Goal: Information Seeking & Learning: Understand process/instructions

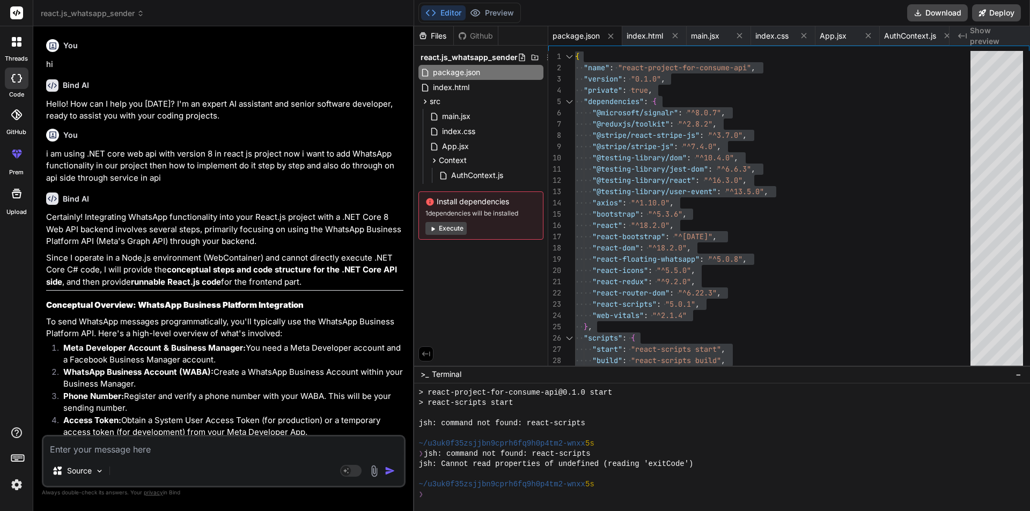
scroll to position [7016, 0]
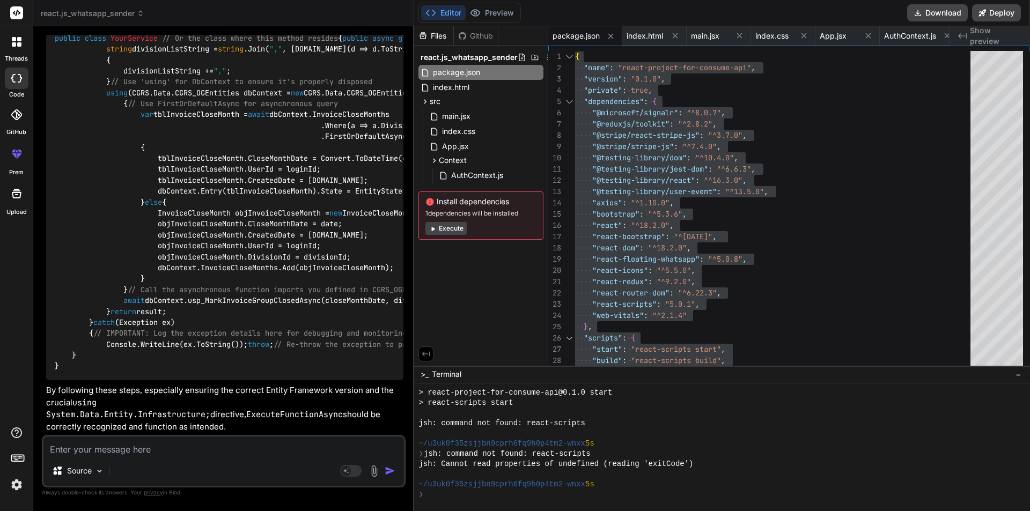
click at [206, 449] on textarea at bounding box center [223, 446] width 361 height 19
click at [163, 455] on textarea at bounding box center [223, 446] width 361 height 19
type textarea "h"
type textarea "x"
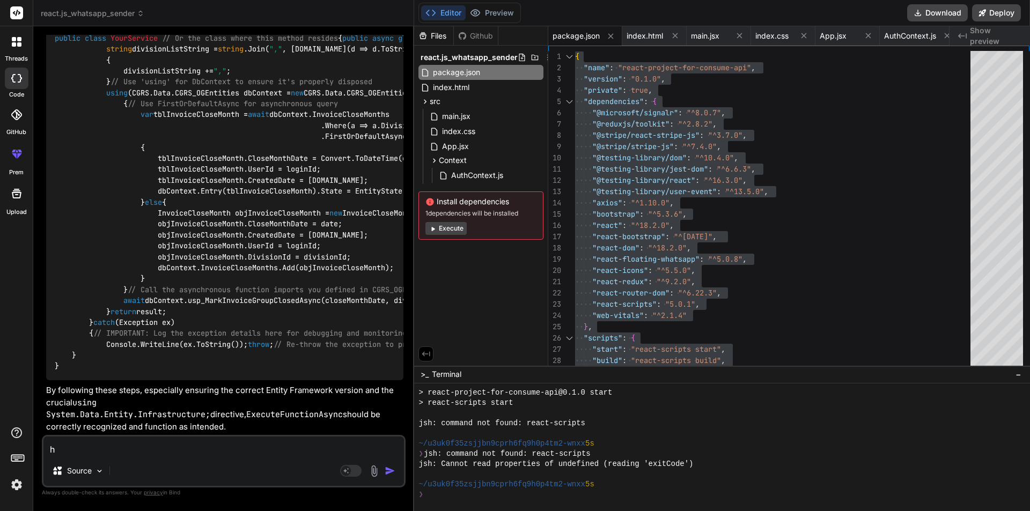
type textarea "ho"
type textarea "x"
type textarea "hoe"
type textarea "x"
type textarea "ho"
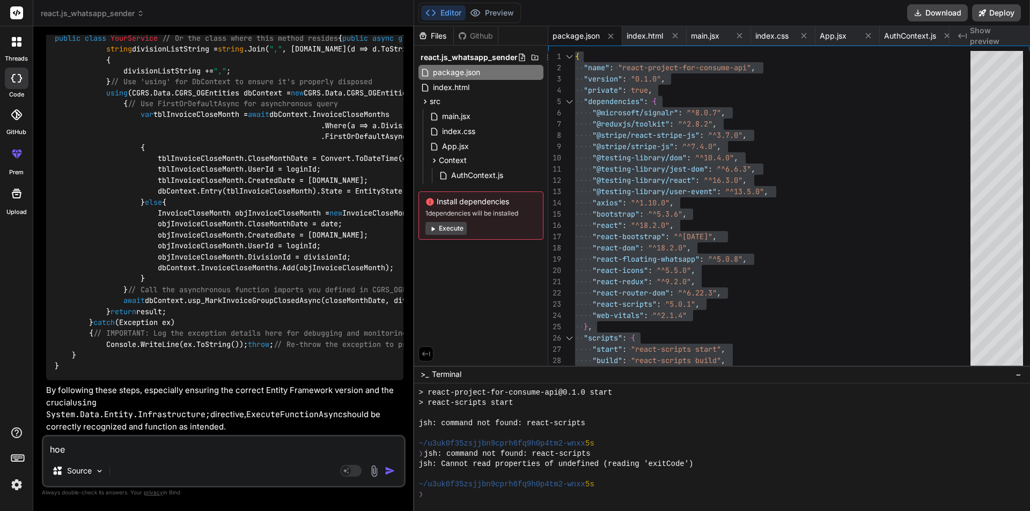
type textarea "x"
type textarea "how"
type textarea "x"
type textarea "how"
type textarea "x"
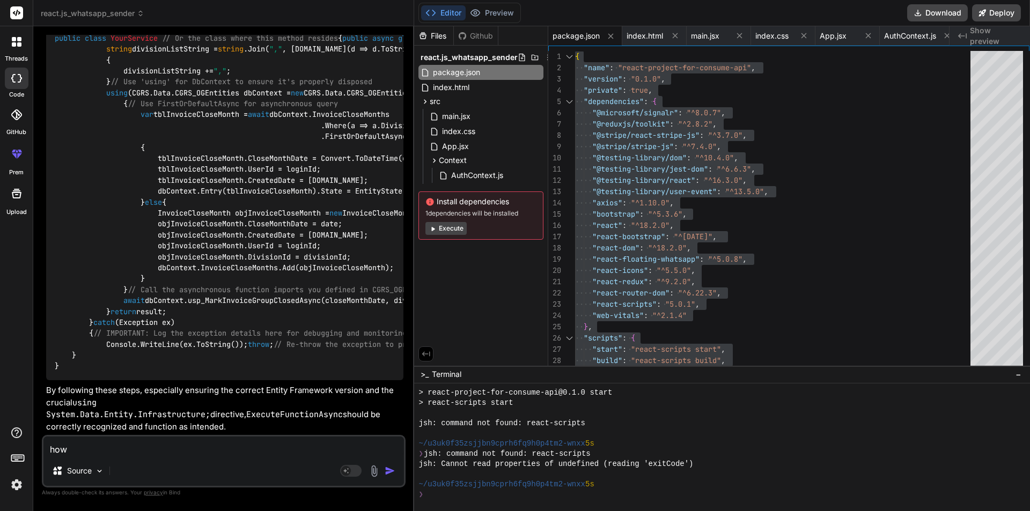
type textarea "how a"
type textarea "x"
type textarea "how"
type textarea "x"
type textarea "how t"
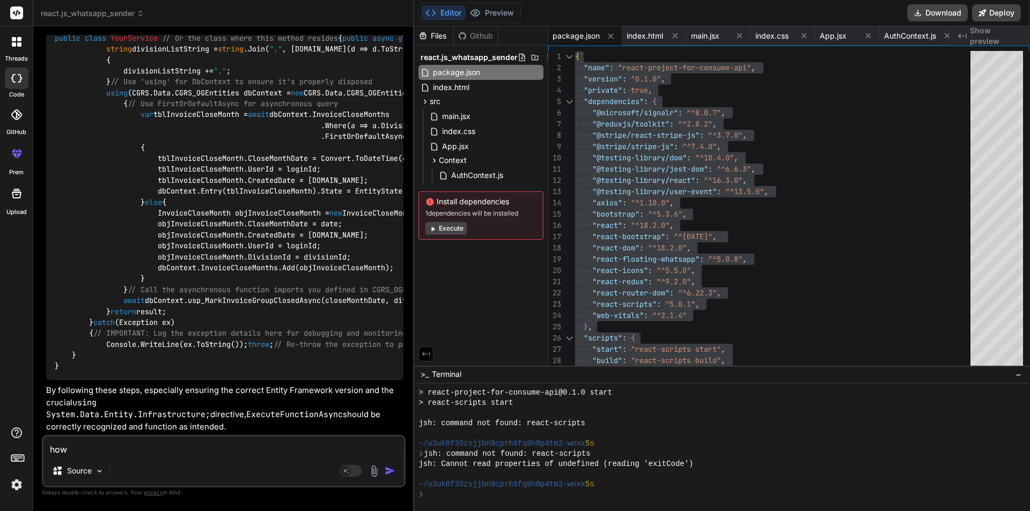
type textarea "x"
type textarea "how to"
type textarea "x"
type textarea "how to"
type textarea "x"
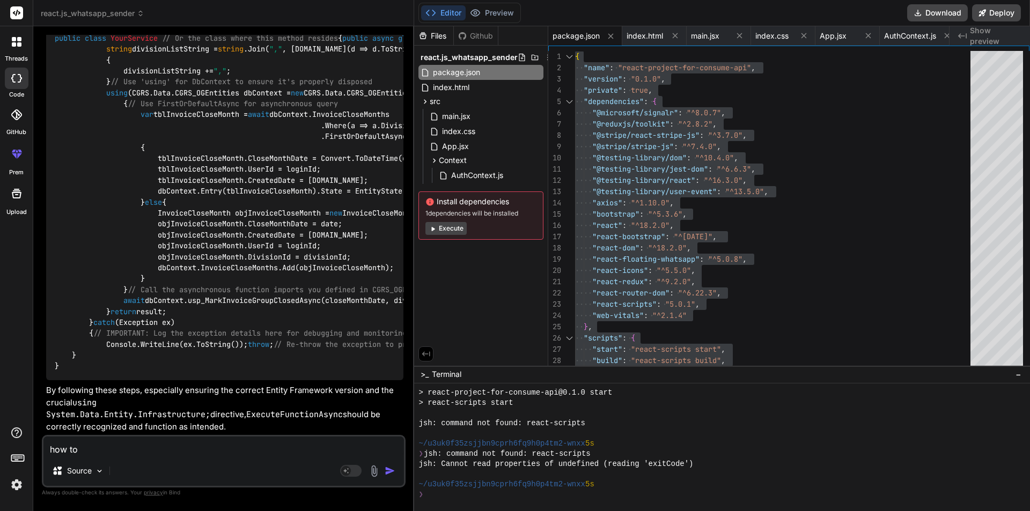
type textarea "how to a"
type textarea "x"
type textarea "how to ad"
type textarea "x"
type textarea "how to add"
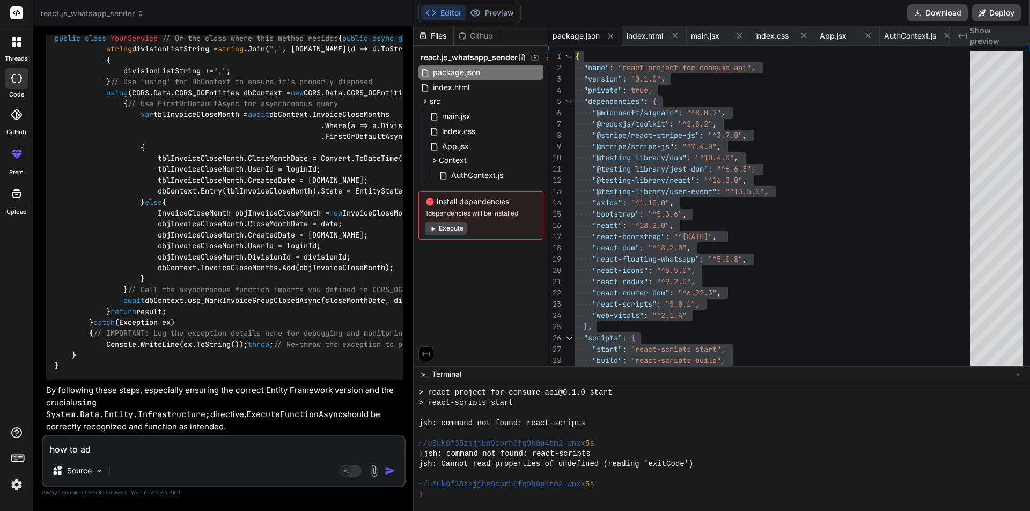
type textarea "x"
type textarea "how to add"
type textarea "x"
type textarea "how to add a"
type textarea "x"
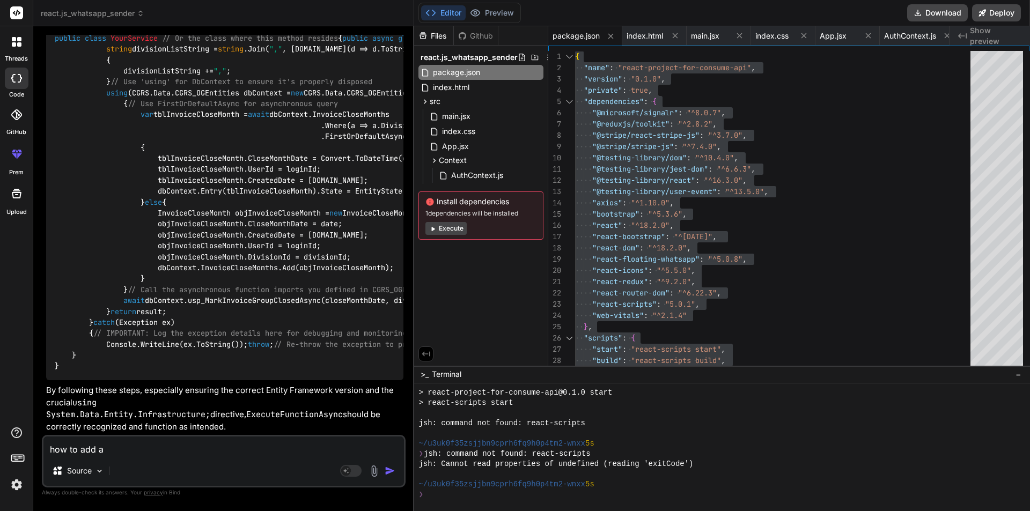
type textarea "how to add as"
type textarea "x"
type textarea "how to add asy"
type textarea "x"
type textarea "how to add asyn"
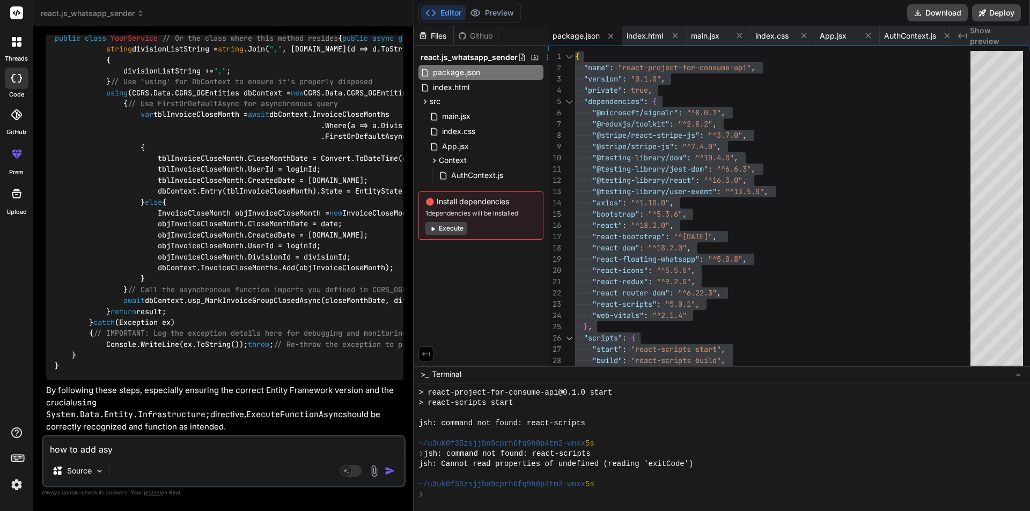
type textarea "x"
type textarea "how to add async"
type textarea "x"
type textarea "how to add async"
type textarea "x"
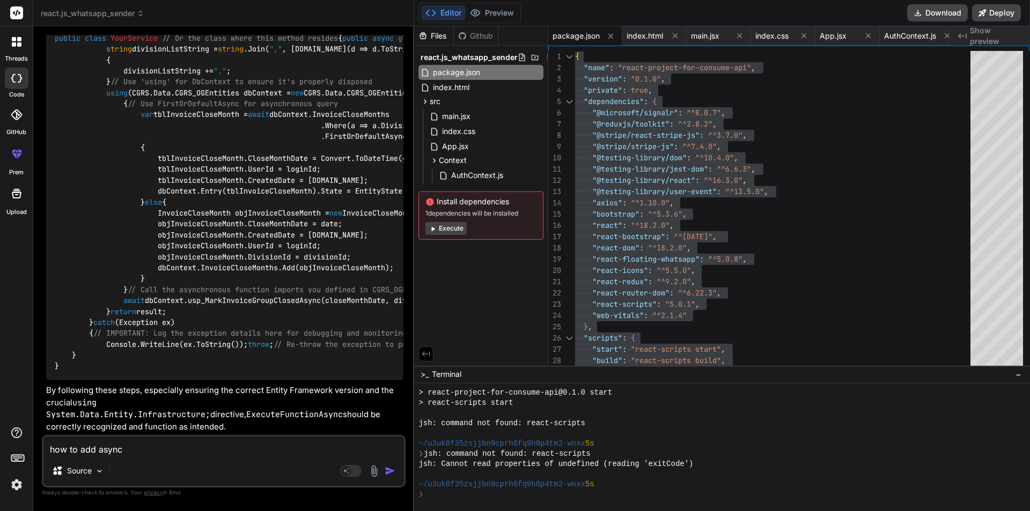
type textarea "how to add async a"
type textarea "x"
type textarea "how to add async aw"
type textarea "x"
type textarea "how to add async awa"
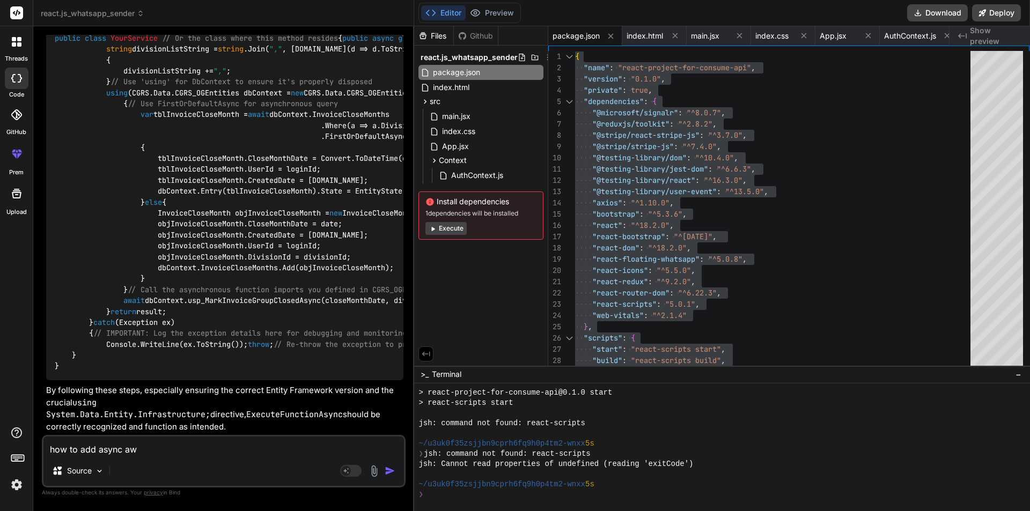
type textarea "x"
type textarea "how to add async awai"
type textarea "x"
type textarea "how to add async await"
type textarea "x"
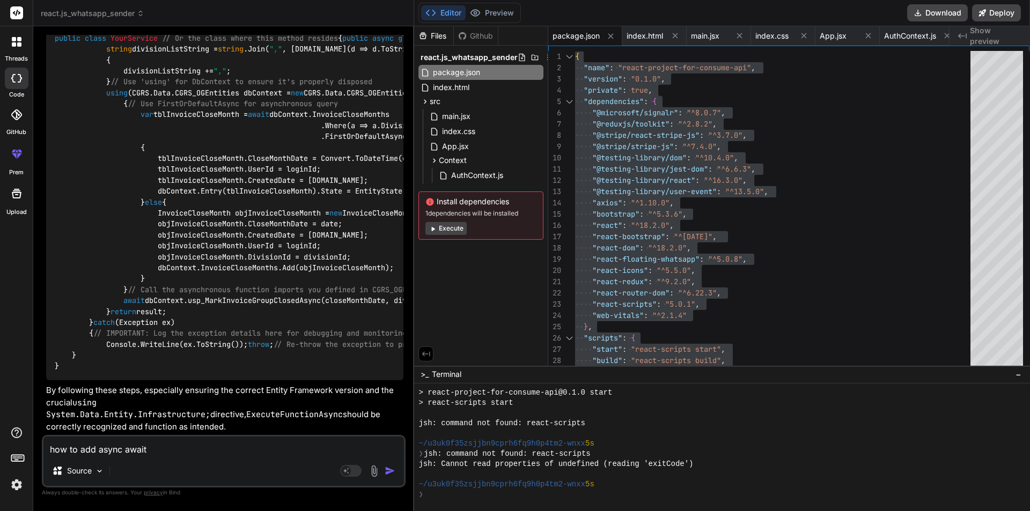
type textarea "how to add async await"
type textarea "x"
type textarea "how to add async await w"
type textarea "x"
type textarea "how to add async await wi"
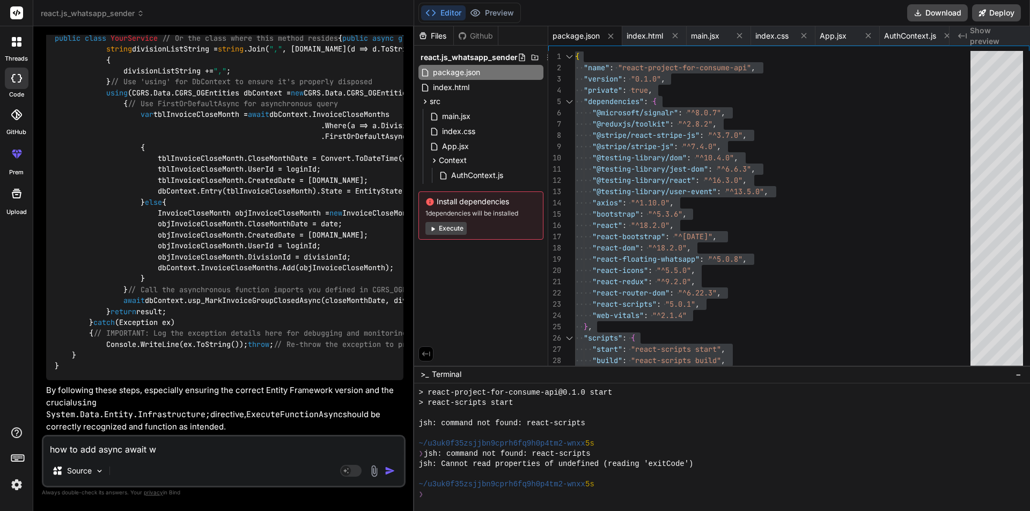
type textarea "x"
type textarea "how to add async await wit"
type textarea "x"
type textarea "how to add async await with"
type textarea "x"
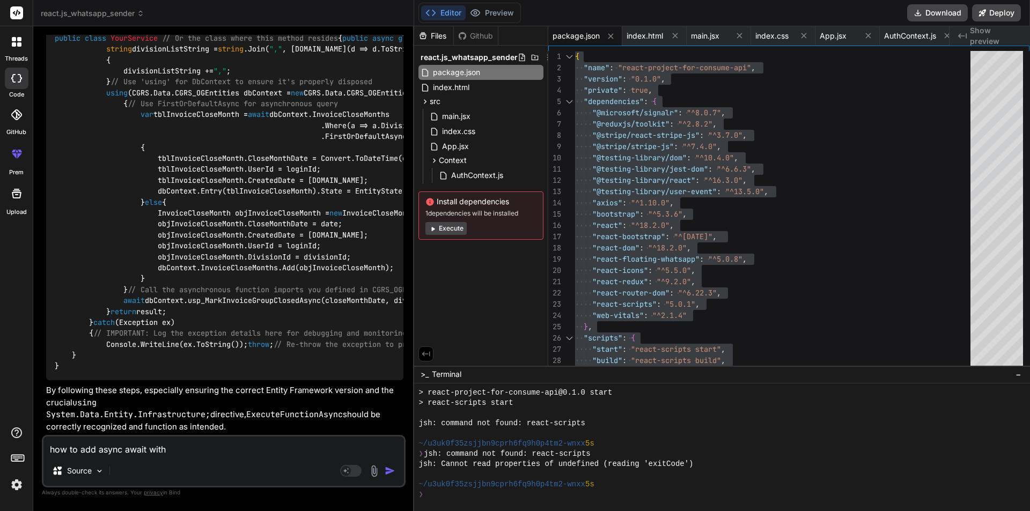
type textarea "how to add async await with"
type textarea "x"
type textarea "how to add async await with ."
type textarea "x"
type textarea "how to add async await with .n"
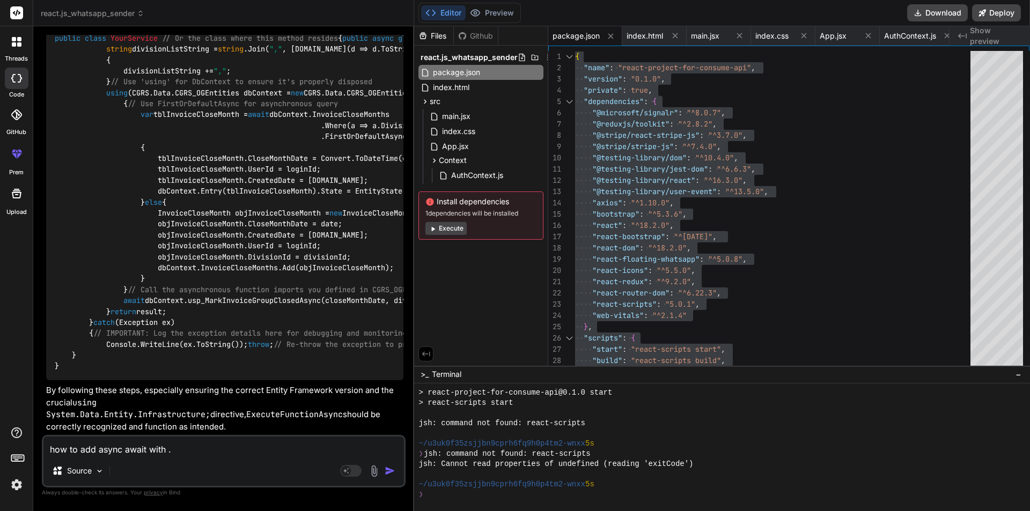
type textarea "x"
type textarea "how to add async await with .ne"
type textarea "x"
type textarea "how to add async await with .net"
type textarea "x"
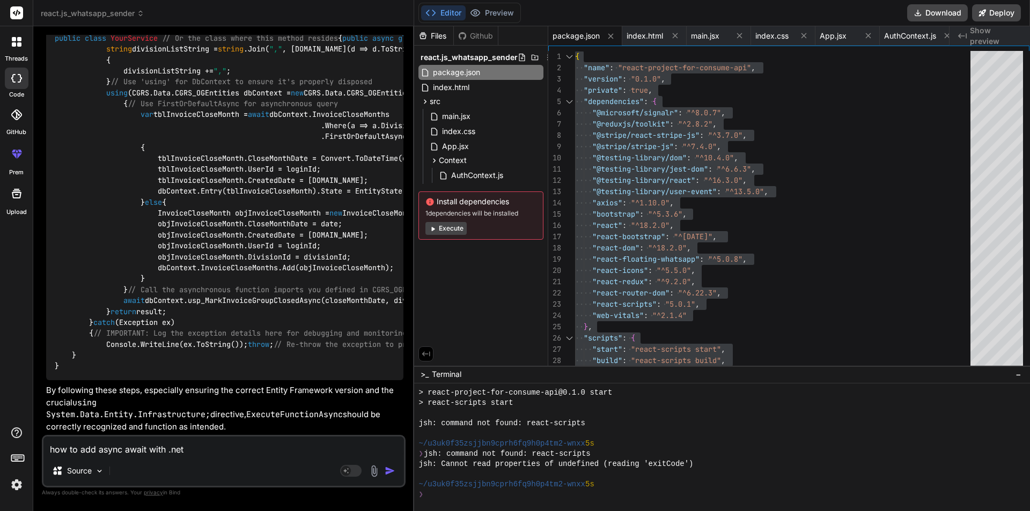
type textarea "how to add async await with .net"
type textarea "x"
type textarea "how to add async await with .net 4"
type textarea "x"
type textarea "how to add async await with .net 4."
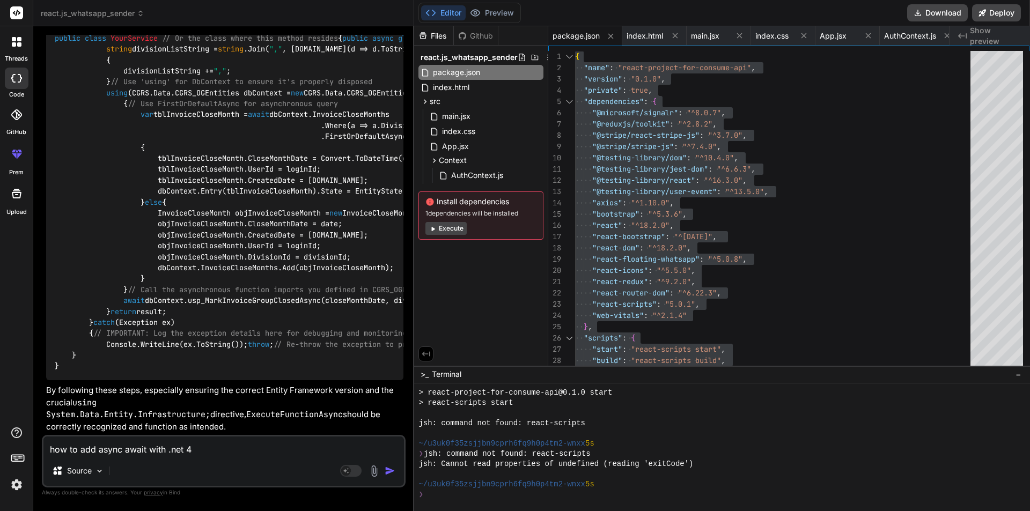
type textarea "x"
type textarea "how to add async await with .net 4.8"
type textarea "x"
type textarea "how to add async await with .net 4.8"
type textarea "x"
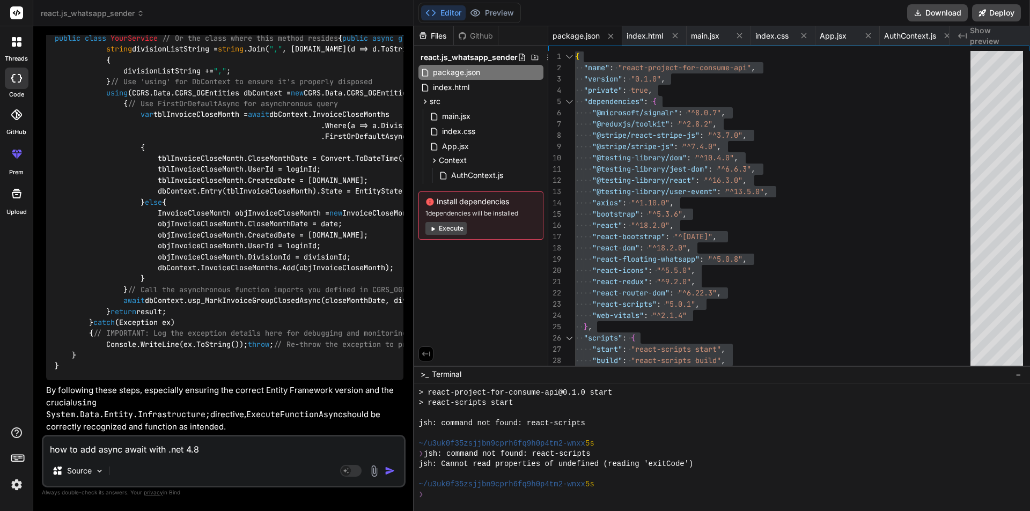
type textarea "how to add async await with .net 4.8 e"
type textarea "x"
type textarea "how to add async await with .net 4.8 en"
type textarea "x"
type textarea "how to add async await with .net 4.8 ent"
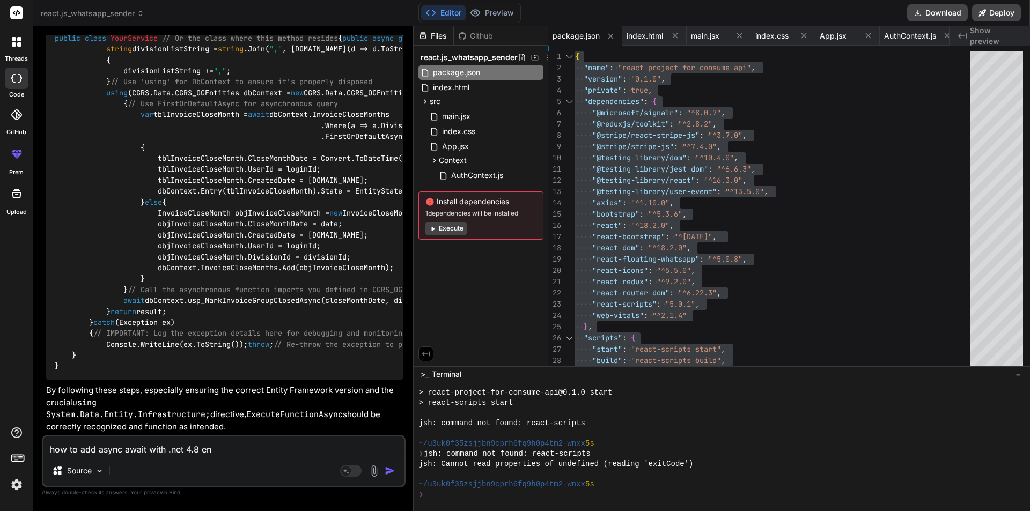
type textarea "x"
type textarea "how to add async await with .net 4.8 enti"
type textarea "x"
type textarea "how to add async await with .net 4.8 entit"
type textarea "x"
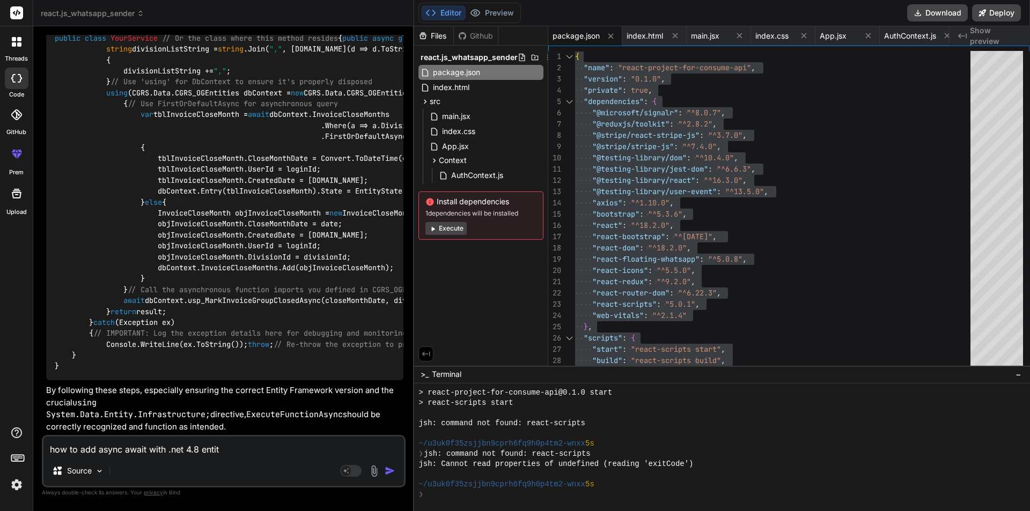
type textarea "how to add async await with .net 4.8 entity"
type textarea "x"
type textarea "how to add async await with .net 4.8 entityf"
type textarea "x"
type textarea "how to add async await with .net 4.8 entityfr"
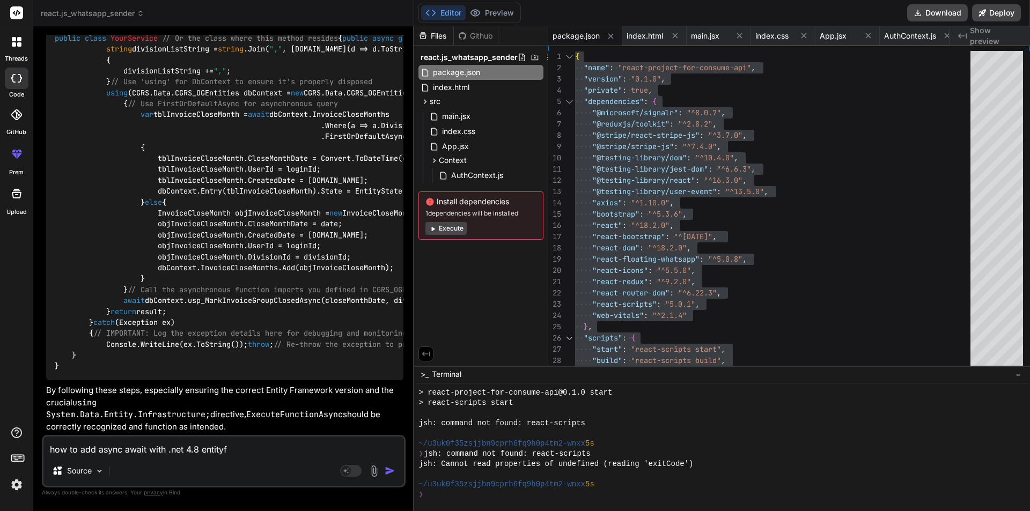
type textarea "x"
type textarea "how to add async await with .net 4.8 entityfra"
type textarea "x"
type textarea "how to add async await with .net 4.8 entityfram"
type textarea "x"
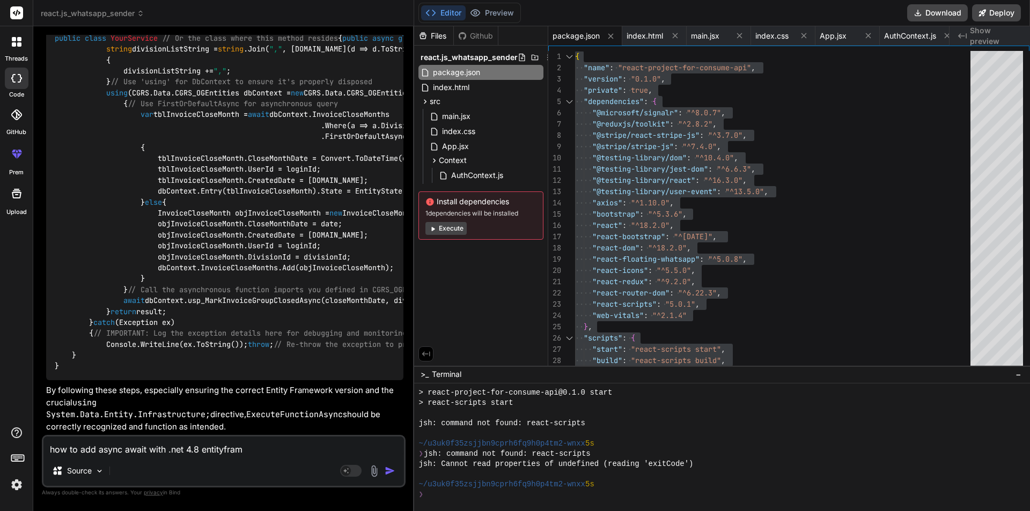
type textarea "how to add async await with .net 4.8 entityframe"
type textarea "x"
type textarea "how to add async await with .net 4.8 entityframew"
type textarea "x"
type textarea "how to add async await with .net 4.8 entityframewo"
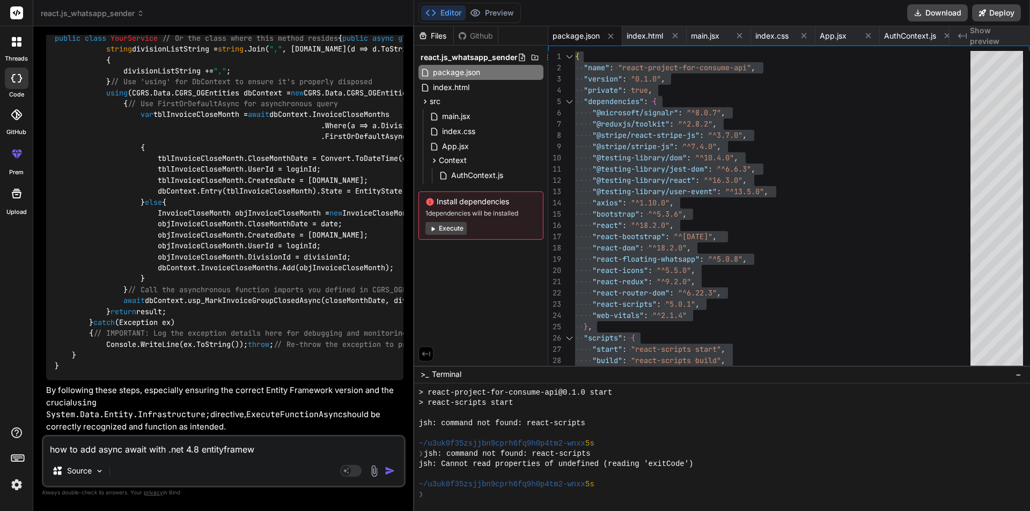
type textarea "x"
type textarea "how to add async await with .net 4.8 entityframewor"
type textarea "x"
type textarea "how to add async await with .net 4.8 entityframework"
type textarea "x"
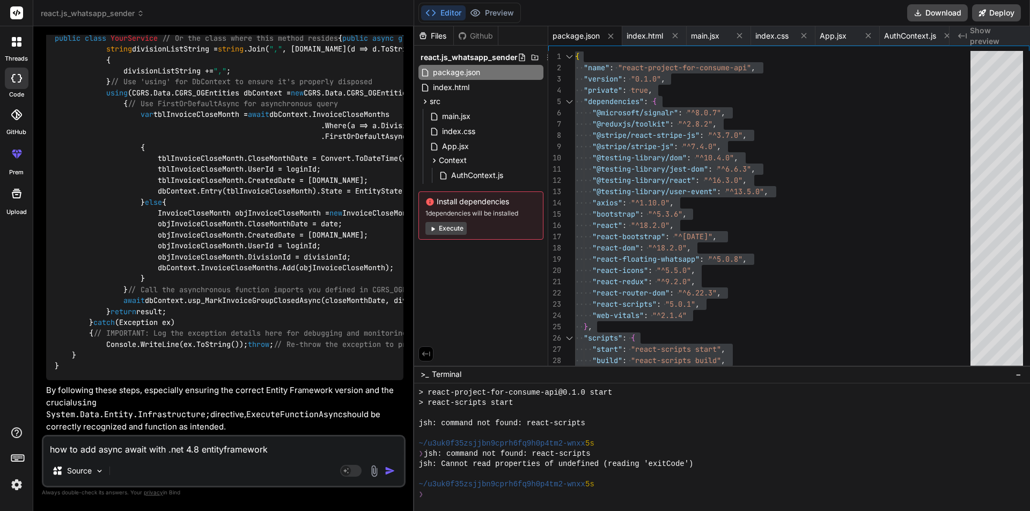
type textarea "how to add async await with .net 4.8 entityframework"
type textarea "x"
type textarea "how to add async await with .net 4.8 entityframework"
type textarea "x"
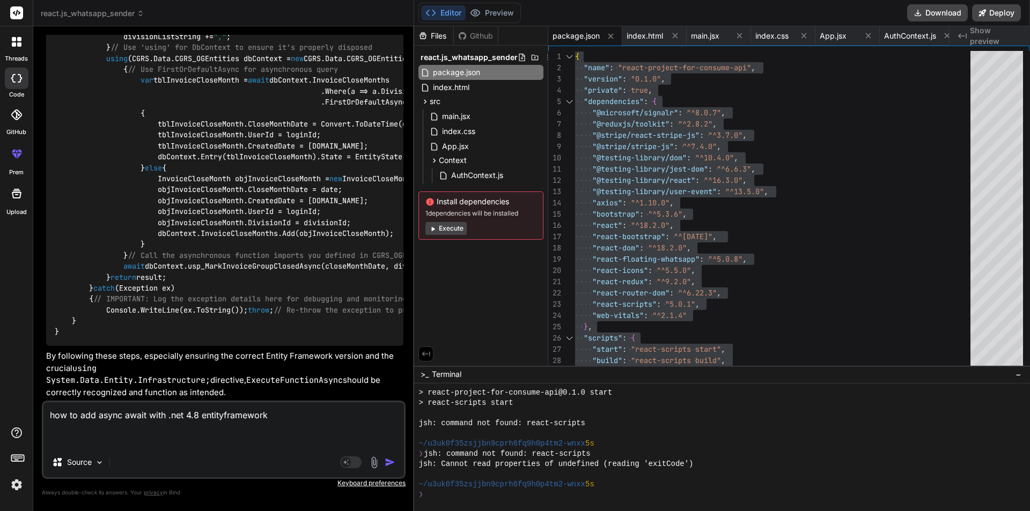
paste textarea "public virtual int usp_MarkInvoiceGroupClosed(Nullable<System.DateTime> closeMo…"
type textarea "how to add async await with .net 4.8 entityframework public virtual int usp_Mar…"
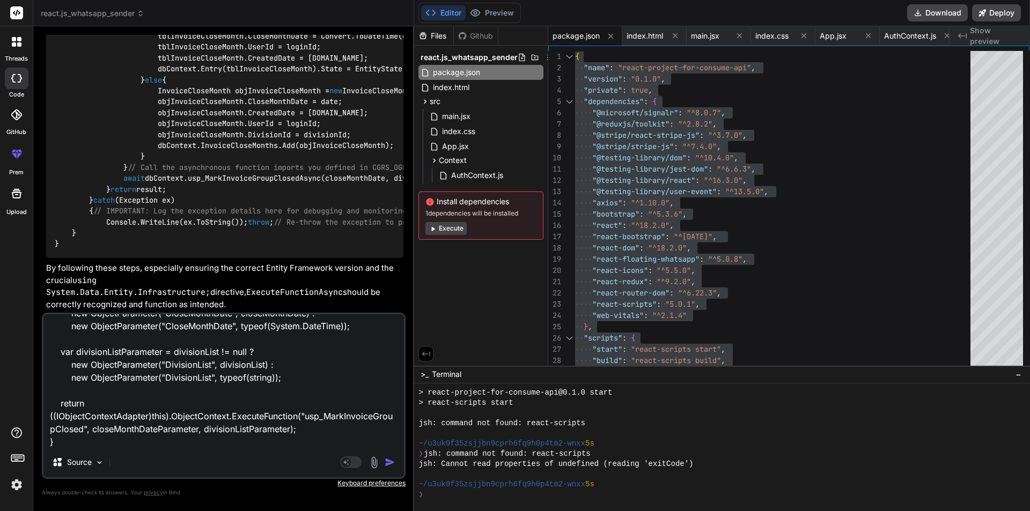
type textarea "x"
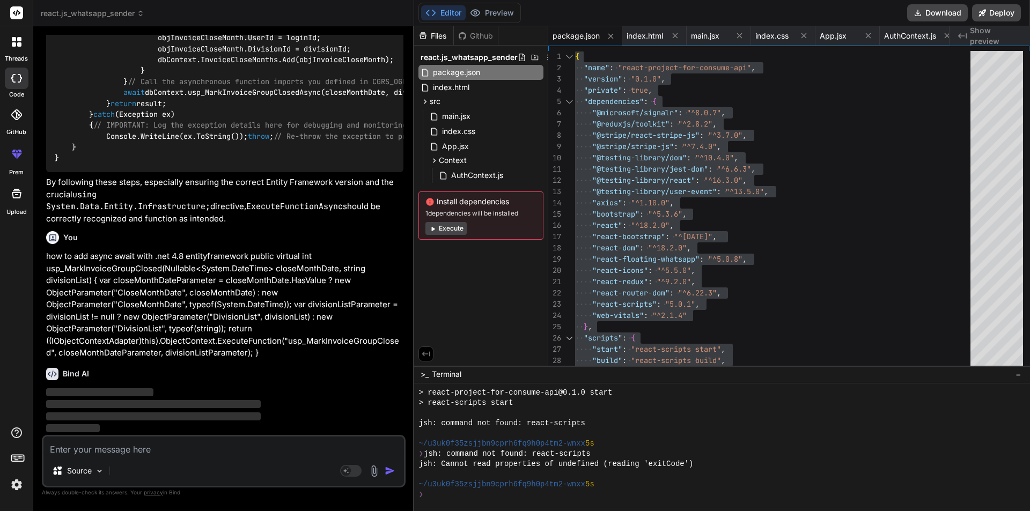
scroll to position [38179, 0]
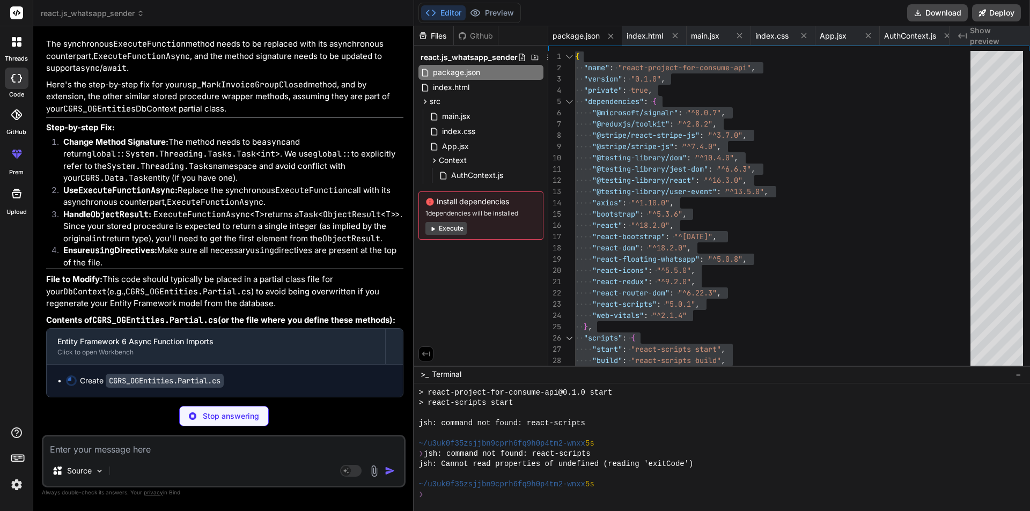
type textarea "x"
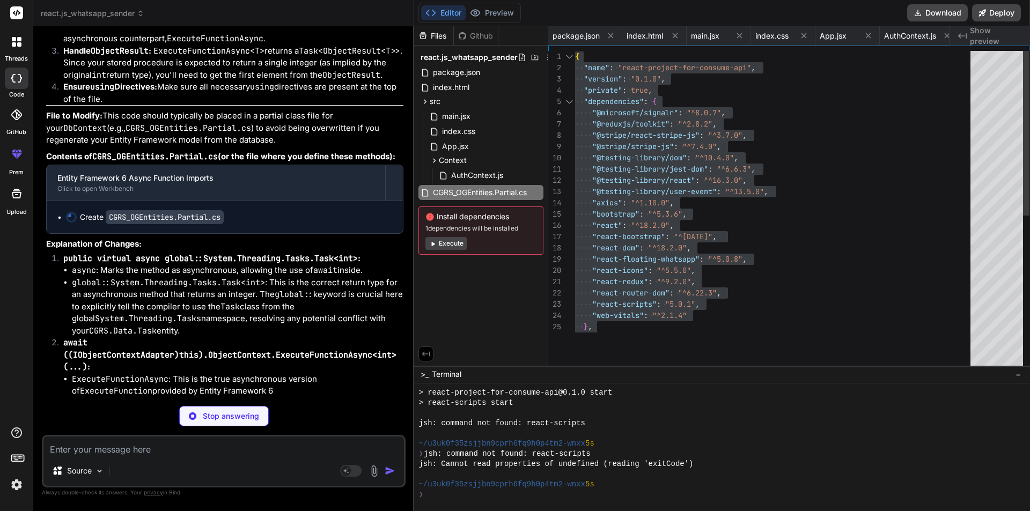
type textarea "x"
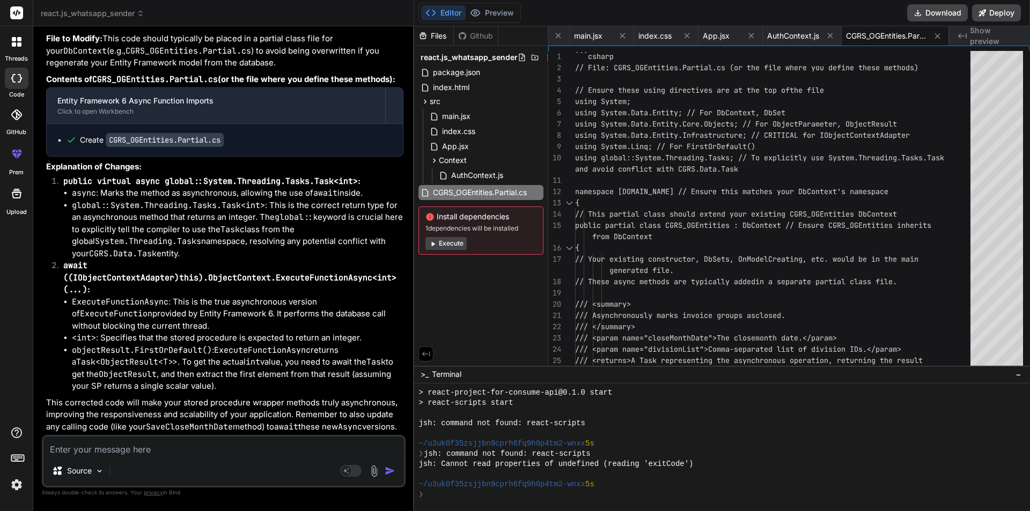
scroll to position [38672, 0]
click at [157, 147] on code "CGRS_OGEntities.Partial.cs" at bounding box center [165, 140] width 118 height 14
click at [222, 147] on code "CGRS_OGEntities.Partial.cs" at bounding box center [165, 140] width 118 height 14
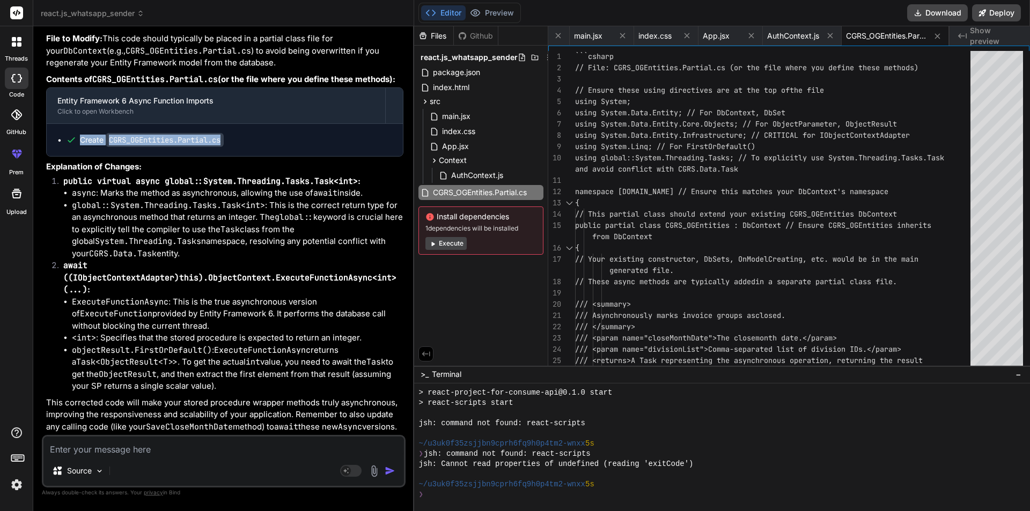
click at [222, 147] on code "CGRS_OGEntities.Partial.cs" at bounding box center [165, 140] width 118 height 14
click at [221, 147] on code "CGRS_OGEntities.Partial.cs" at bounding box center [165, 140] width 118 height 14
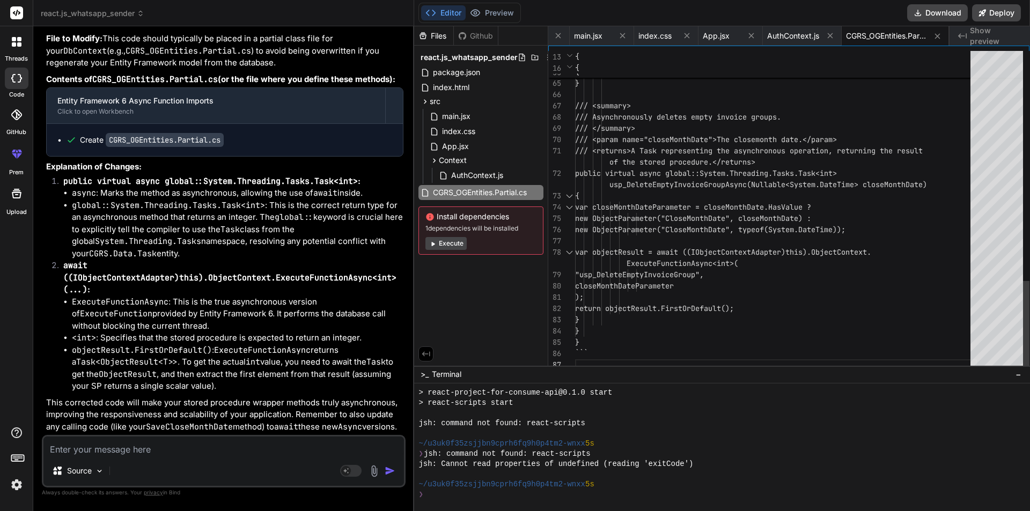
scroll to position [0, 0]
type textarea "var objectResult = await ((IObjectContextAdapter)this).ObjectContext.ExecuteFun…"
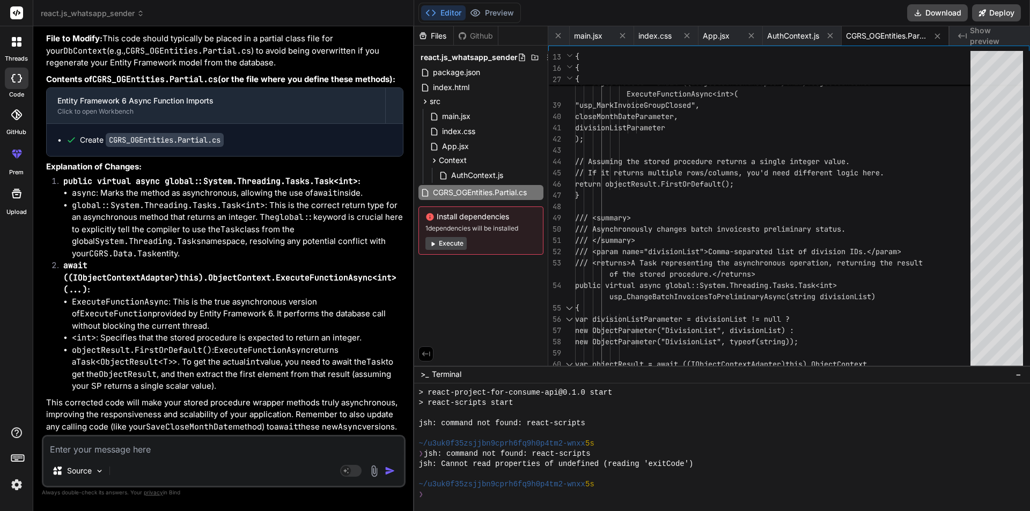
scroll to position [38833, 0]
